Goal: Task Accomplishment & Management: Manage account settings

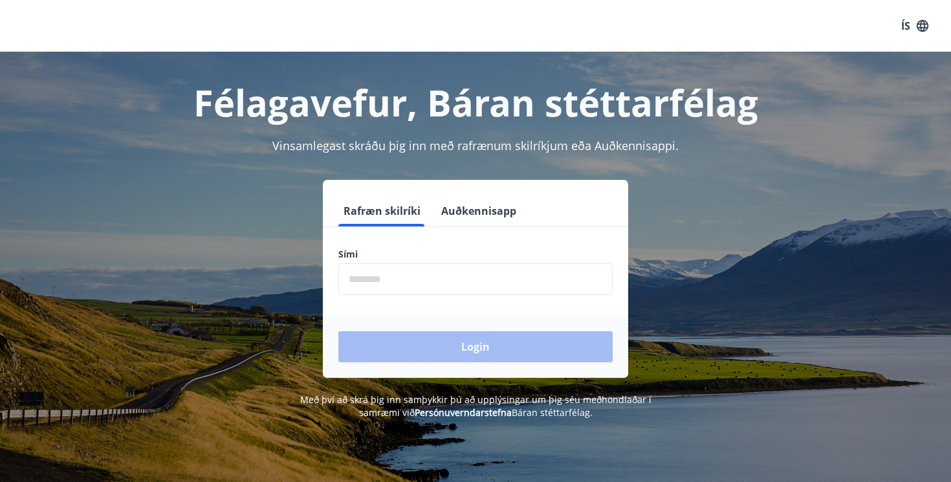
click at [510, 281] on input "phone" at bounding box center [475, 279] width 274 height 32
type input "********"
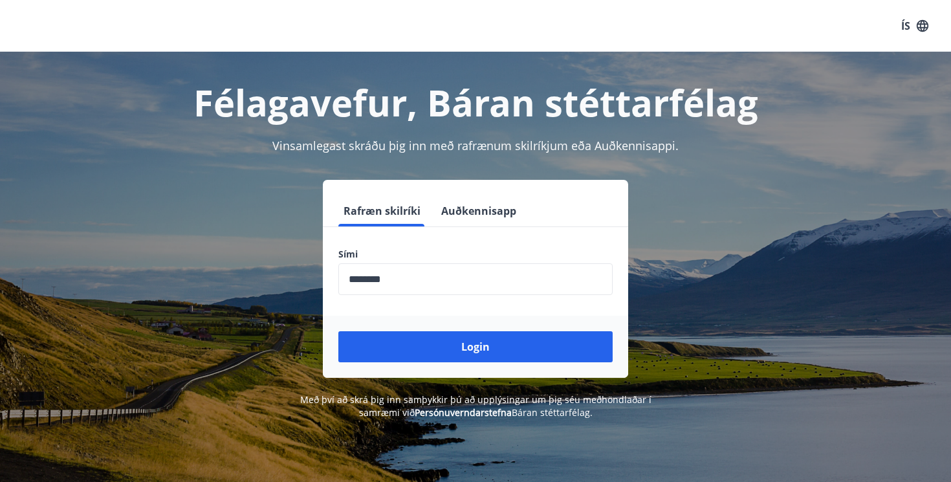
click at [481, 326] on div "Login" at bounding box center [475, 347] width 305 height 62
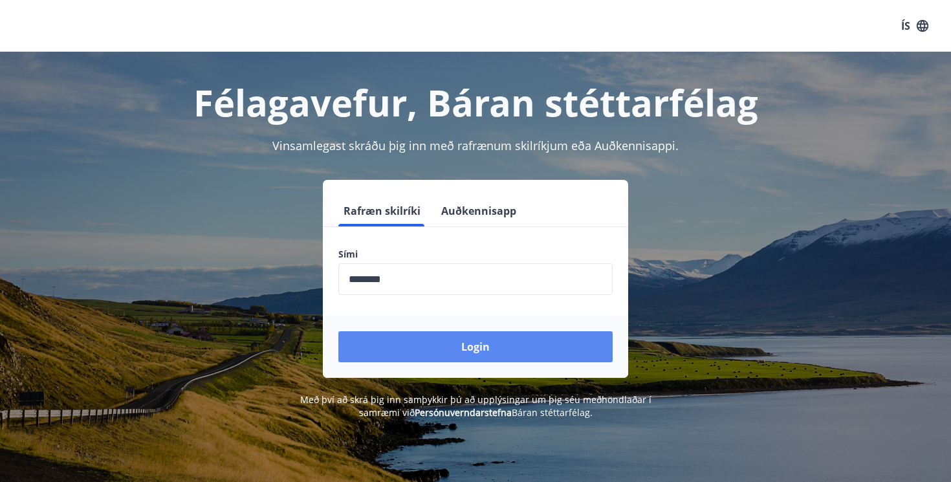
click at [481, 340] on button "Login" at bounding box center [475, 346] width 274 height 31
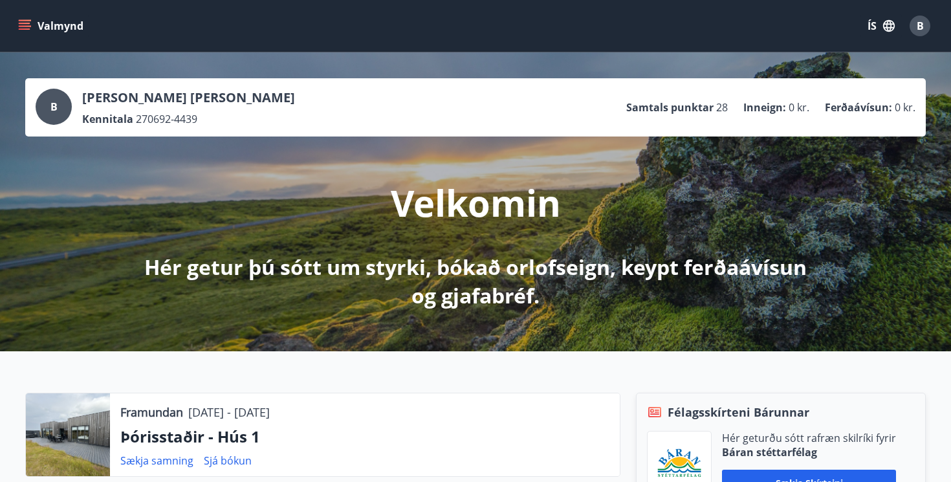
click at [881, 33] on button "ÍS" at bounding box center [880, 25] width 41 height 23
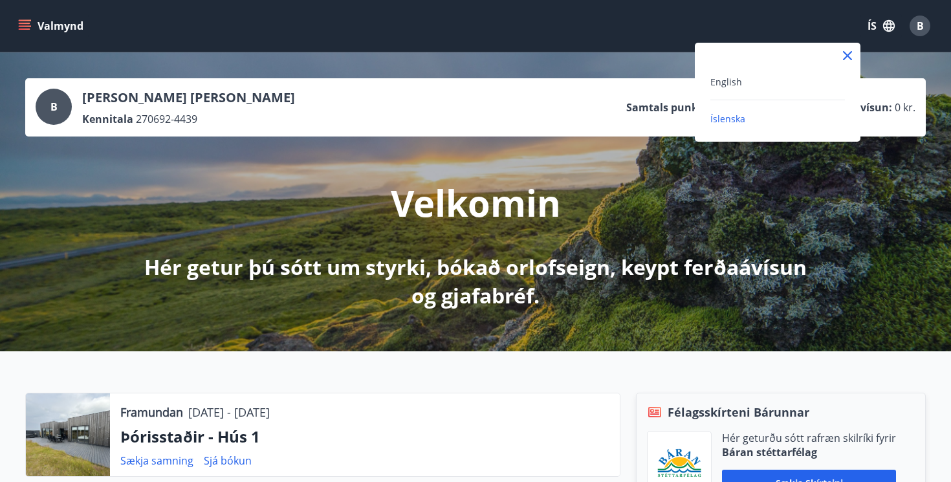
click at [744, 76] on div "English" at bounding box center [777, 82] width 135 height 16
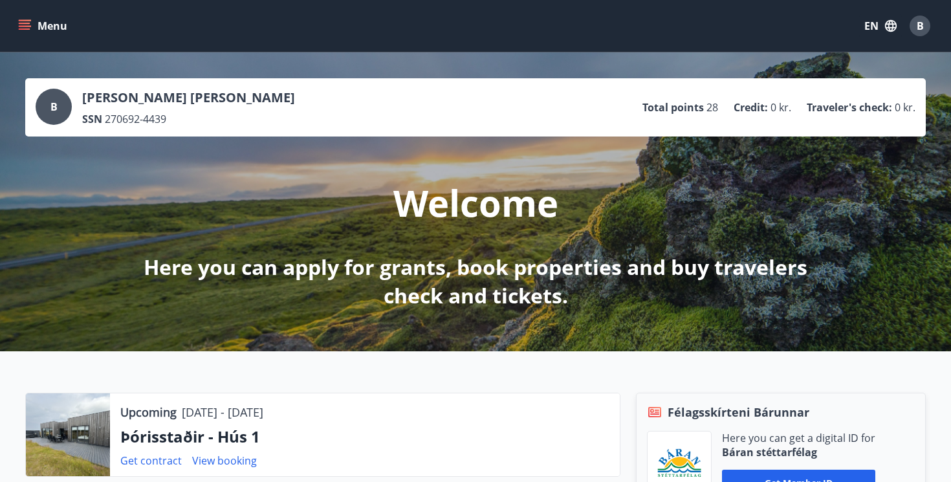
click at [26, 24] on icon "menu" at bounding box center [25, 23] width 12 height 1
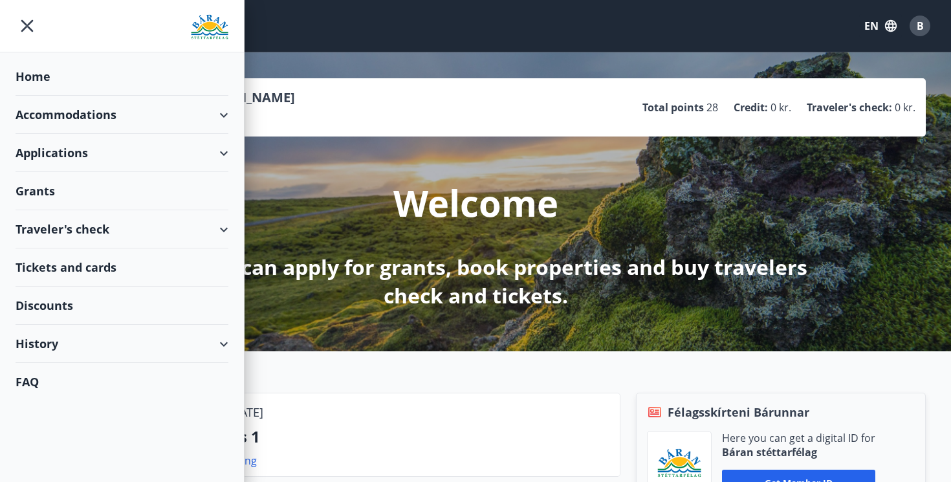
click at [103, 270] on div "Tickets and cards" at bounding box center [122, 267] width 213 height 38
click at [153, 235] on div "Traveler's check" at bounding box center [122, 229] width 213 height 38
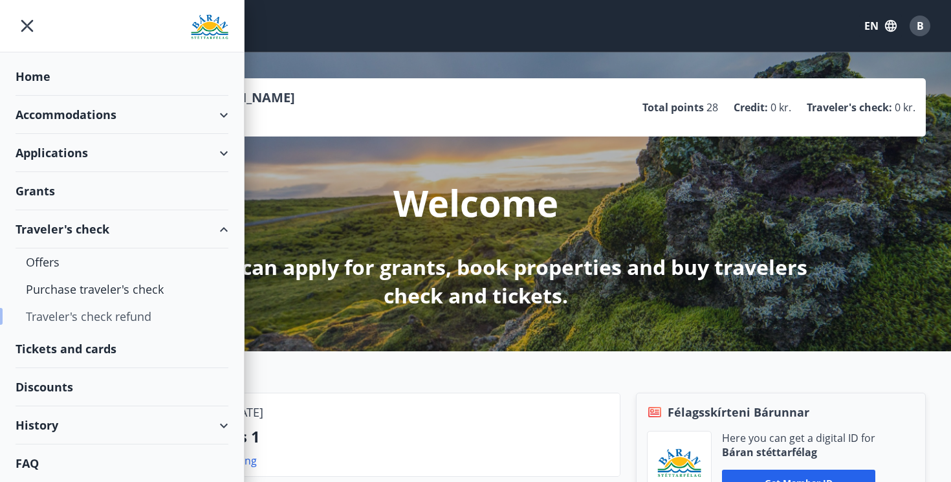
click at [132, 312] on div "Traveler's check refund" at bounding box center [122, 316] width 192 height 27
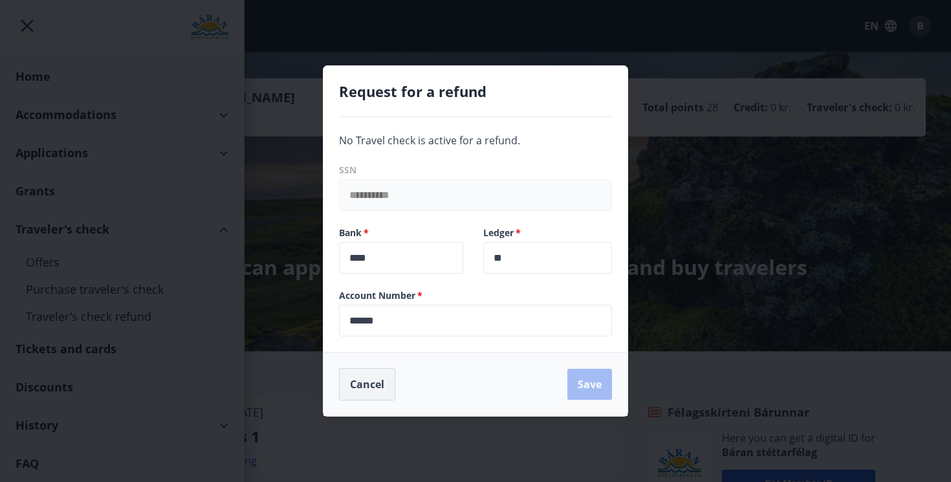
click at [358, 383] on button "Cancel" at bounding box center [367, 384] width 56 height 32
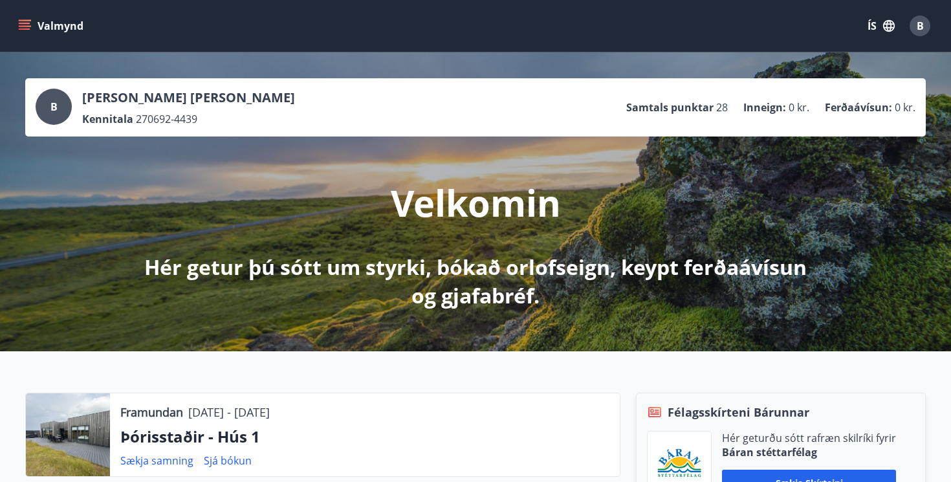
click at [890, 28] on icon "button" at bounding box center [889, 26] width 12 height 12
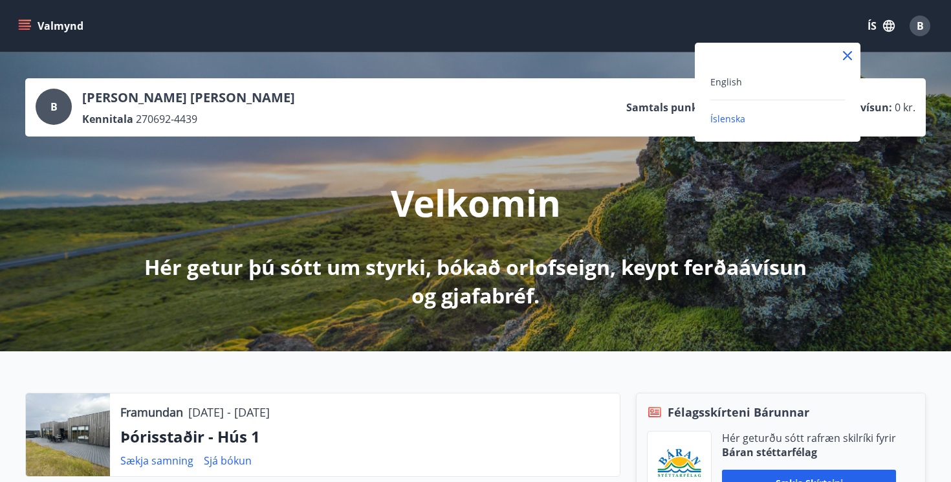
click at [735, 88] on div "English" at bounding box center [777, 82] width 135 height 16
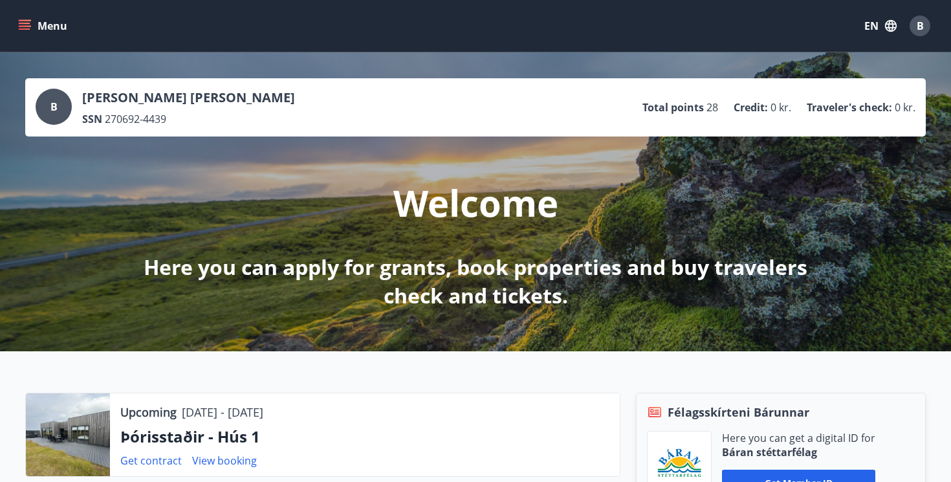
click at [38, 25] on button "Menu" at bounding box center [44, 25] width 57 height 23
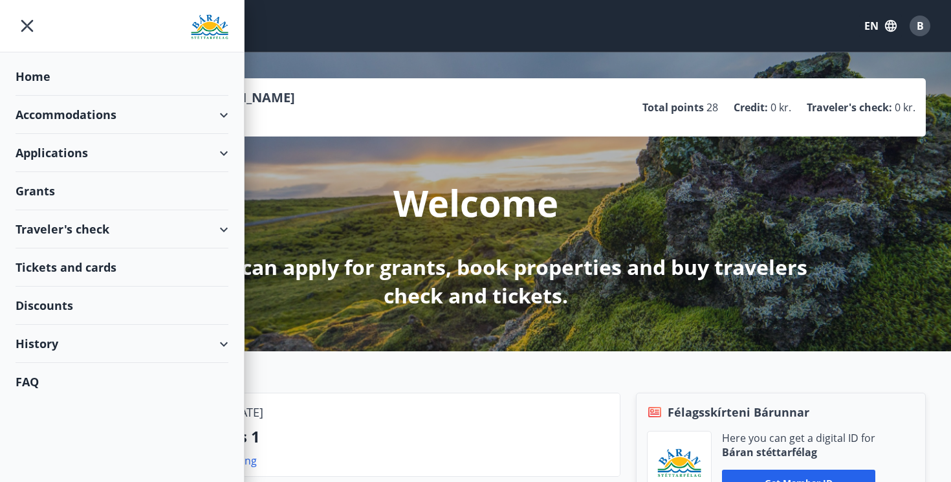
click at [74, 180] on div "Grants" at bounding box center [122, 191] width 213 height 38
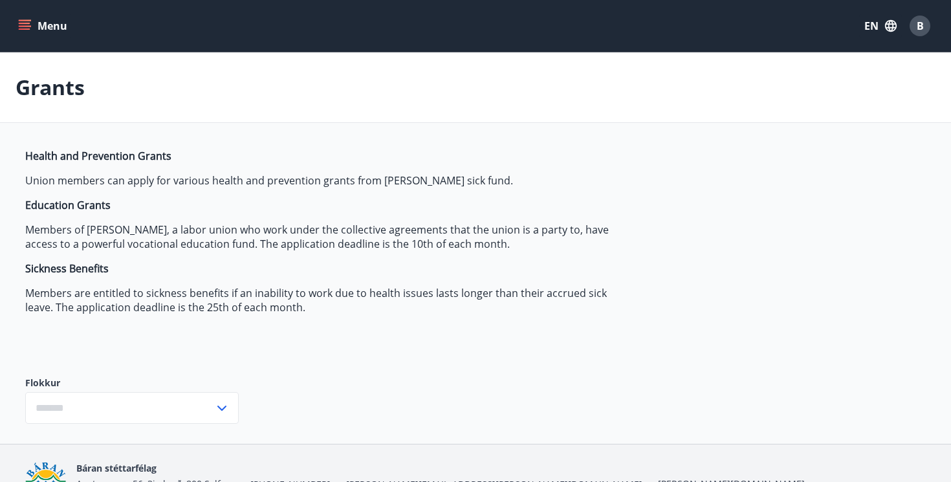
type input "***"
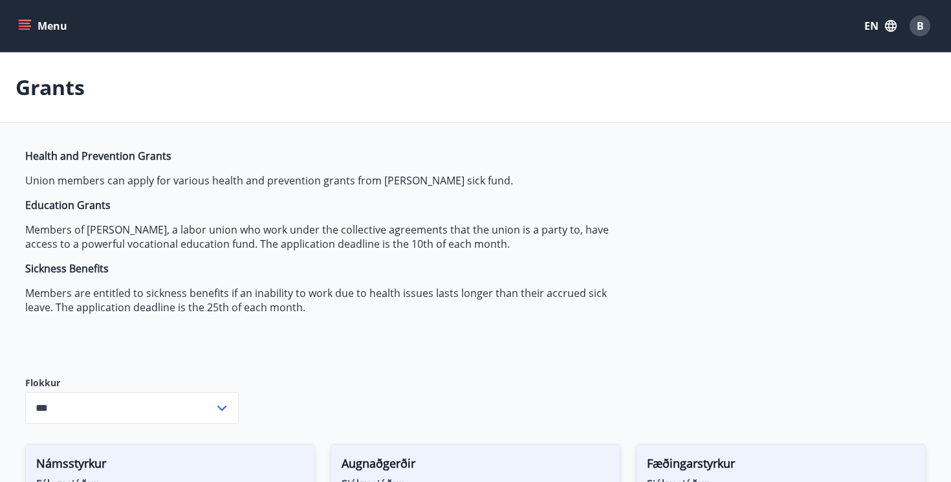
click at [44, 22] on button "Menu" at bounding box center [44, 25] width 57 height 23
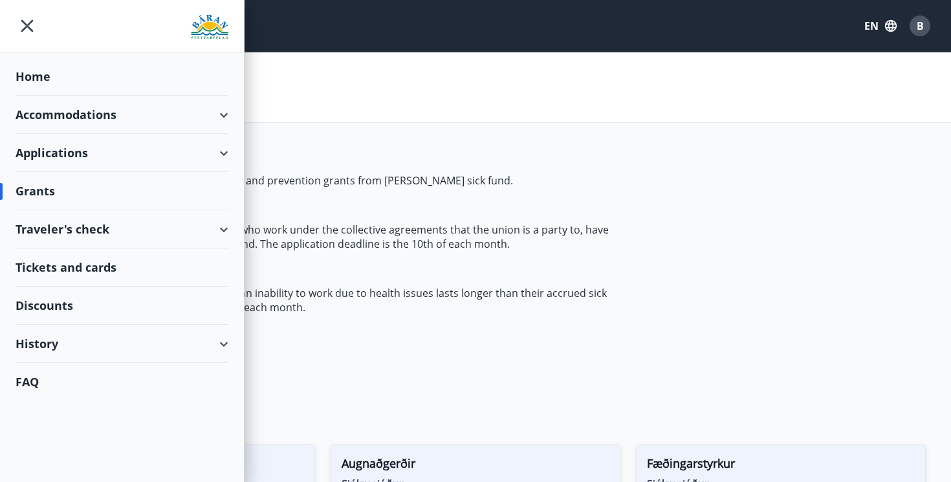
click at [98, 343] on div "History" at bounding box center [122, 344] width 213 height 38
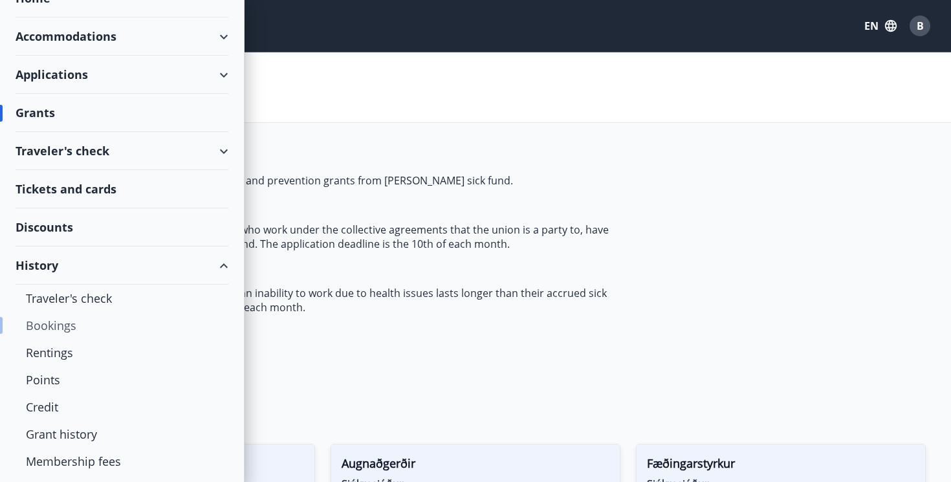
scroll to position [83, 0]
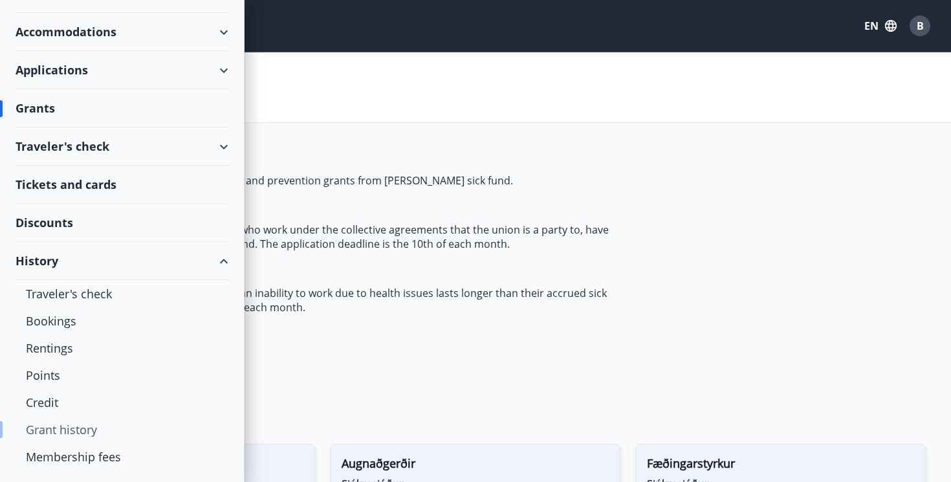
click at [70, 433] on div "Grant history" at bounding box center [122, 429] width 192 height 27
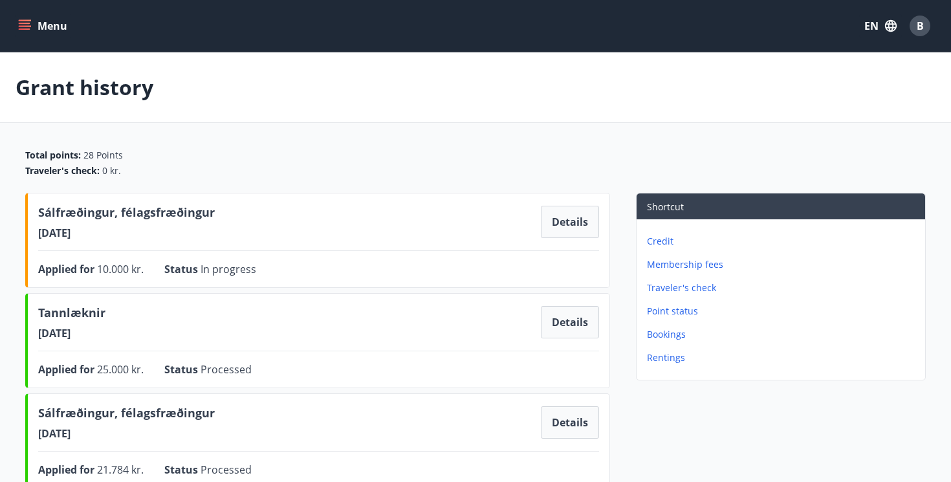
click at [245, 153] on div "Total points : 28 Points" at bounding box center [475, 155] width 900 height 13
click at [43, 27] on button "Menu" at bounding box center [44, 25] width 57 height 23
